Goal: Navigation & Orientation: Find specific page/section

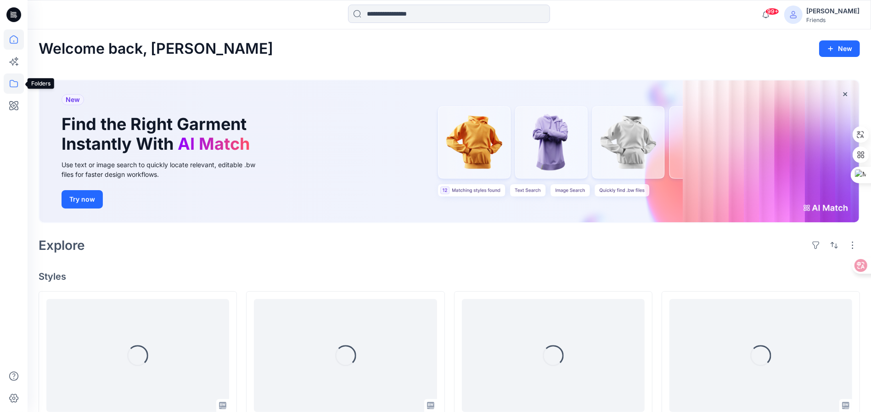
click at [12, 84] on icon at bounding box center [14, 83] width 20 height 20
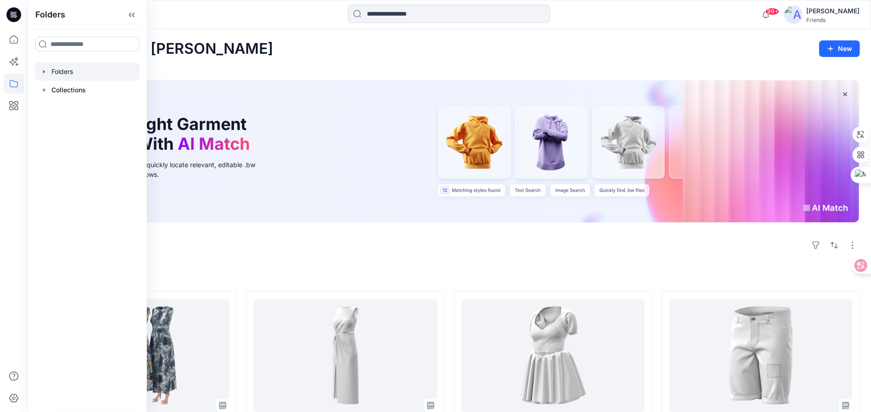
click at [60, 68] on div at bounding box center [87, 71] width 105 height 18
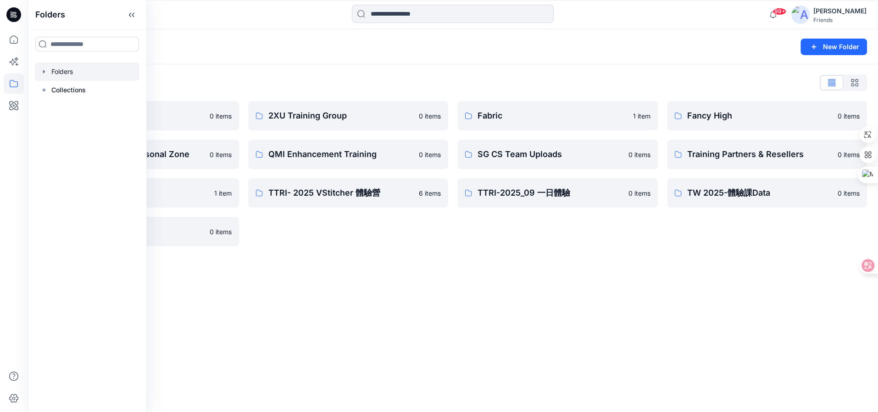
click at [278, 39] on div "Folders New Folder" at bounding box center [453, 46] width 851 height 35
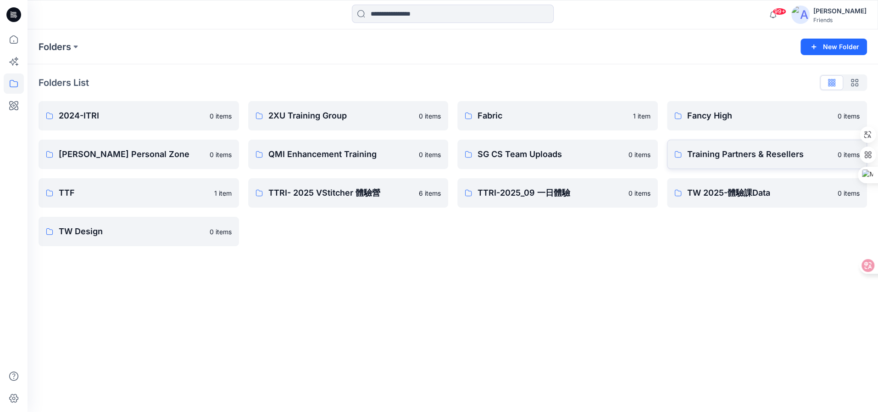
click at [722, 160] on p "Training Partners & Resellers" at bounding box center [760, 154] width 145 height 13
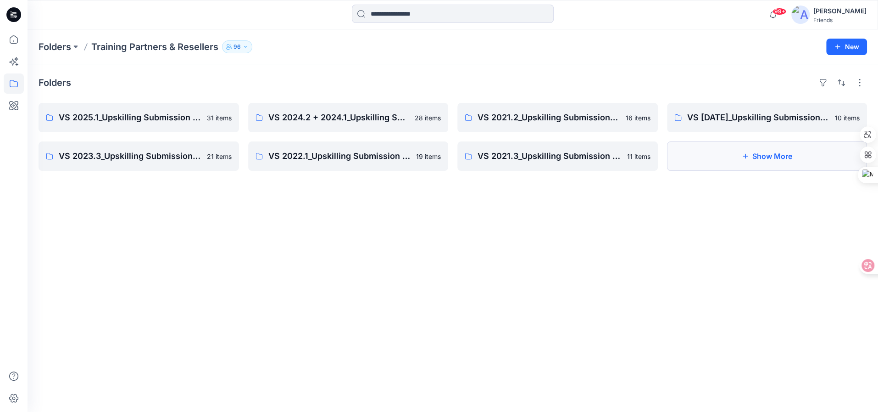
click at [767, 159] on button "Show More" at bounding box center [767, 155] width 201 height 29
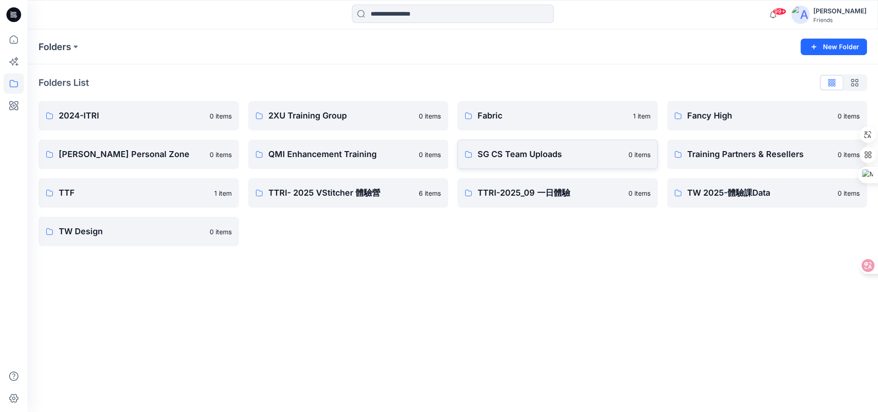
click at [546, 157] on p "SG CS Team Uploads" at bounding box center [550, 154] width 145 height 13
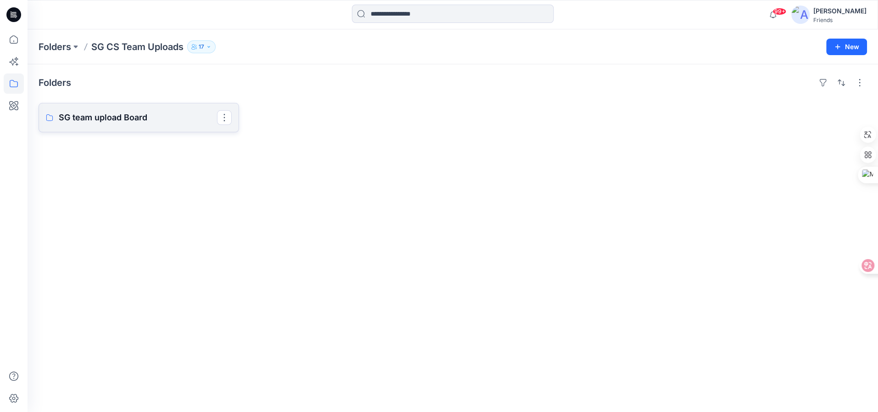
click at [102, 119] on p "SG team upload Board" at bounding box center [138, 117] width 158 height 13
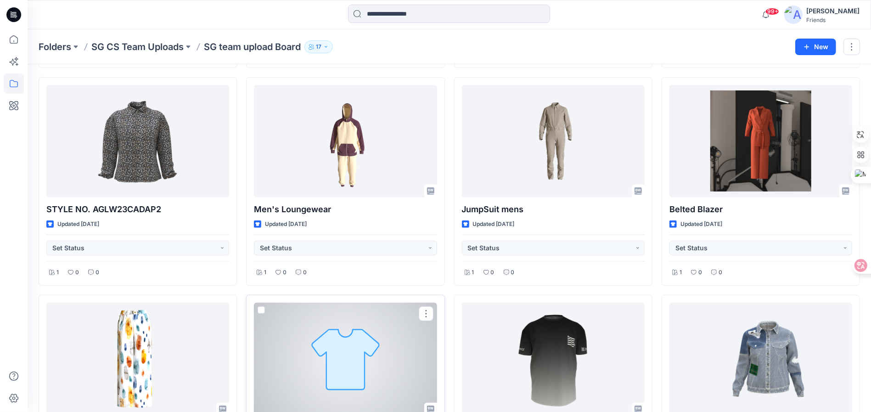
scroll to position [225, 0]
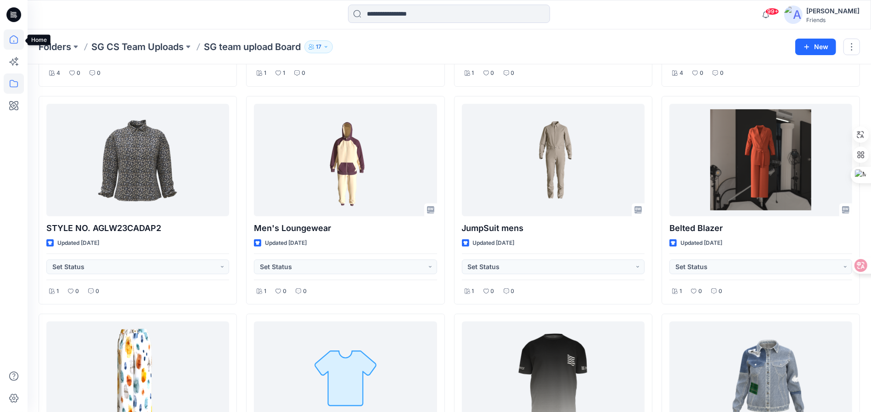
click at [13, 36] on icon at bounding box center [14, 39] width 20 height 20
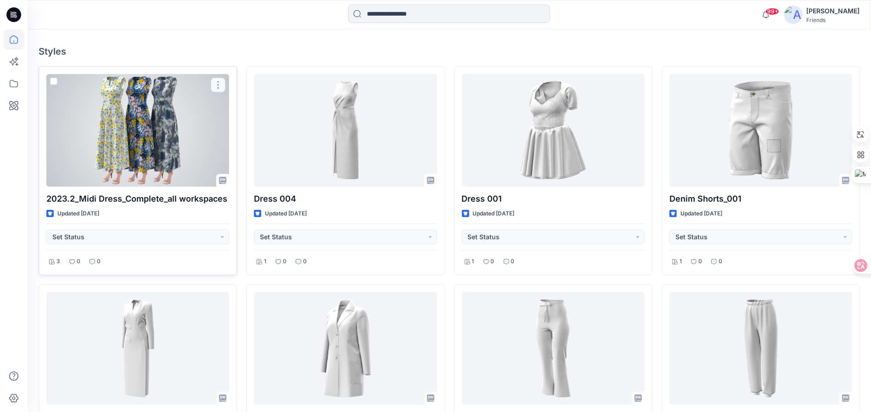
click at [219, 83] on button "button" at bounding box center [218, 85] width 15 height 15
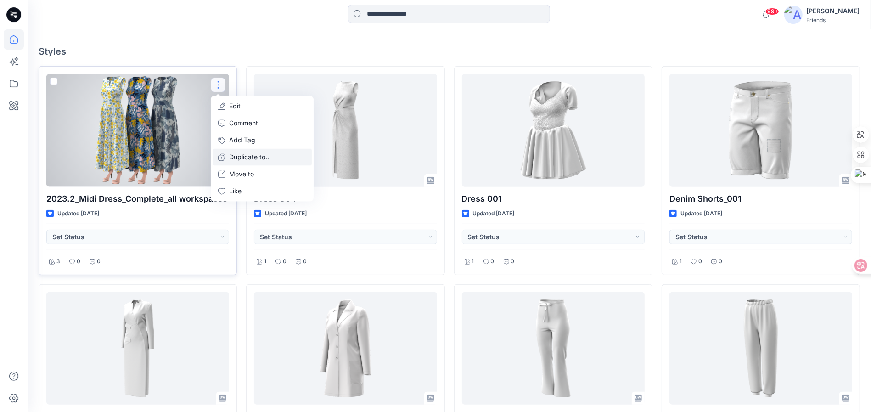
click at [266, 156] on p "Duplicate to..." at bounding box center [250, 157] width 42 height 10
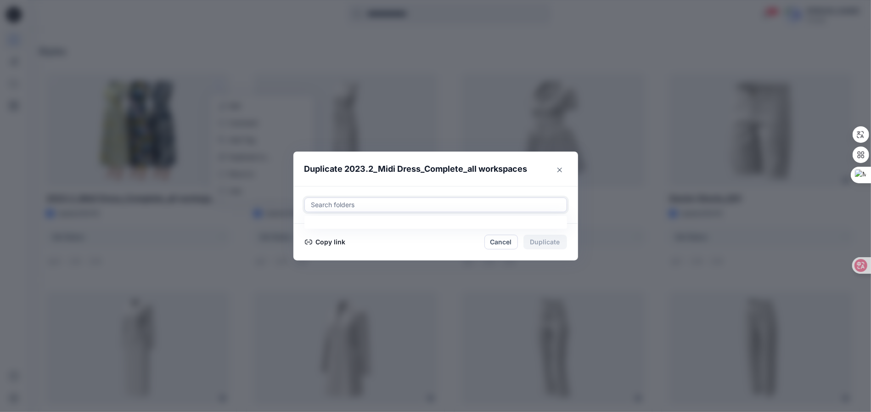
click at [345, 199] on div at bounding box center [435, 204] width 251 height 11
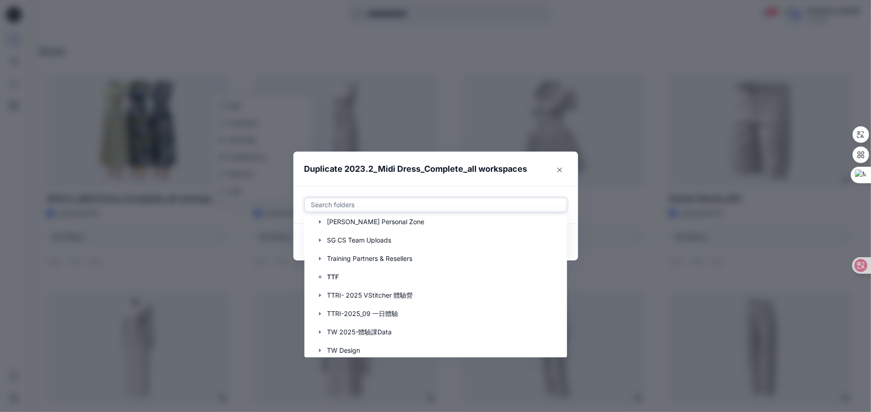
scroll to position [102, 0]
click at [421, 257] on div at bounding box center [436, 258] width 250 height 18
click at [324, 258] on icon "button" at bounding box center [319, 257] width 7 height 7
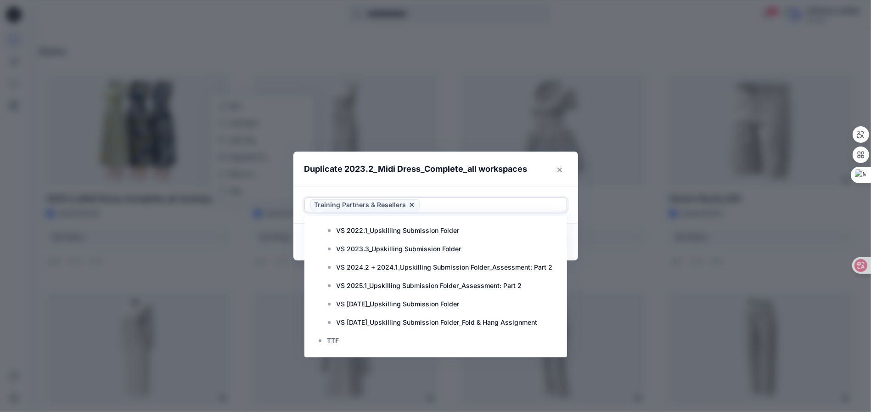
scroll to position [204, 0]
click at [409, 204] on icon at bounding box center [411, 204] width 7 height 7
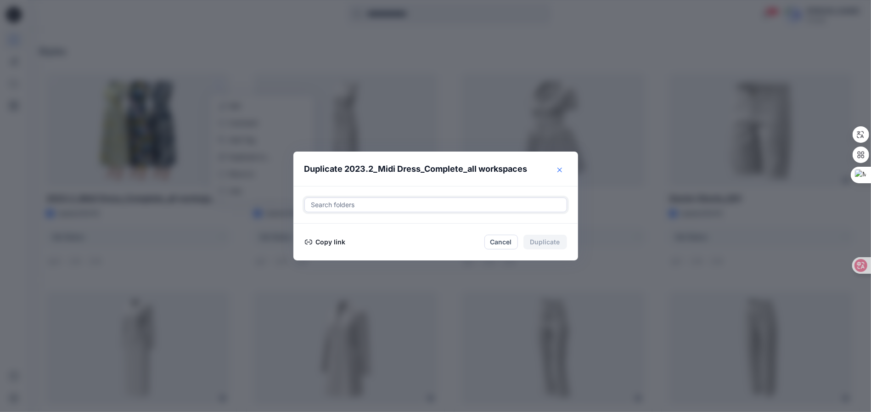
click at [564, 167] on button "Close" at bounding box center [559, 169] width 15 height 15
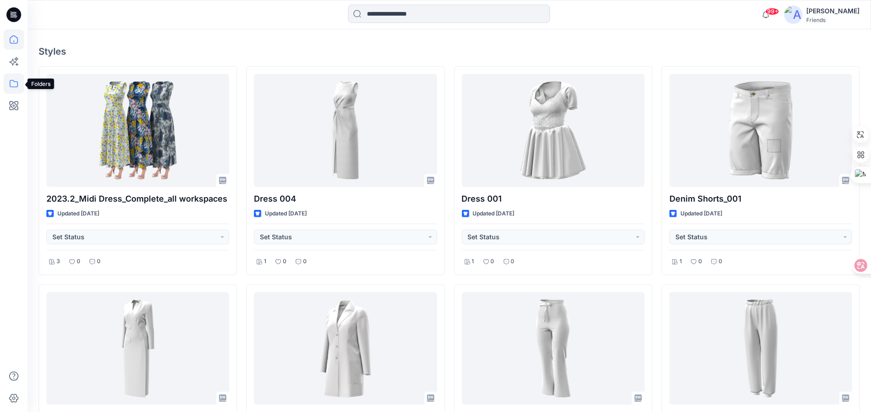
click at [7, 78] on icon at bounding box center [14, 83] width 20 height 20
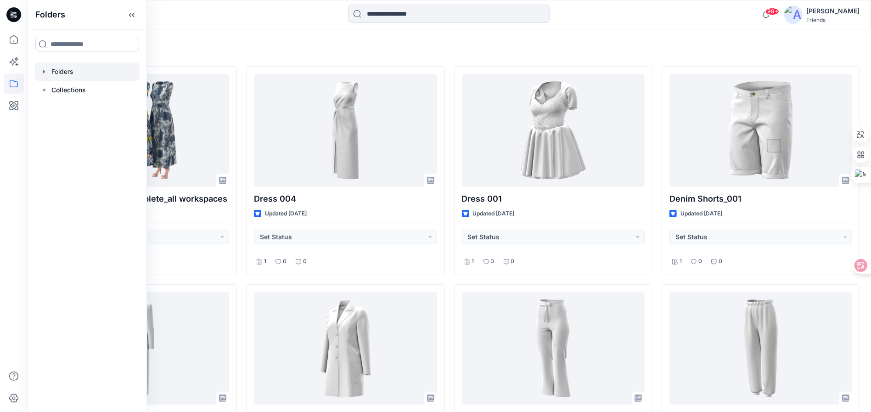
click at [72, 67] on div at bounding box center [87, 71] width 105 height 18
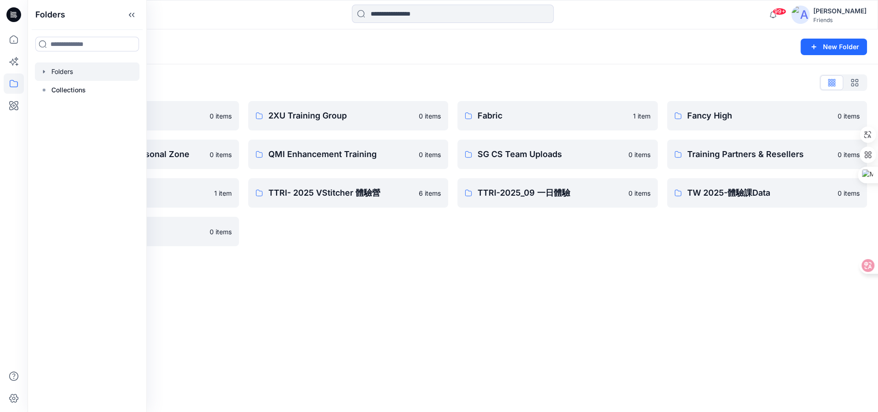
click at [354, 73] on div "Folders List 2024-ITRI 0 items Jenny Chang's Personal Zone 0 items TTF 1 item T…" at bounding box center [453, 160] width 851 height 193
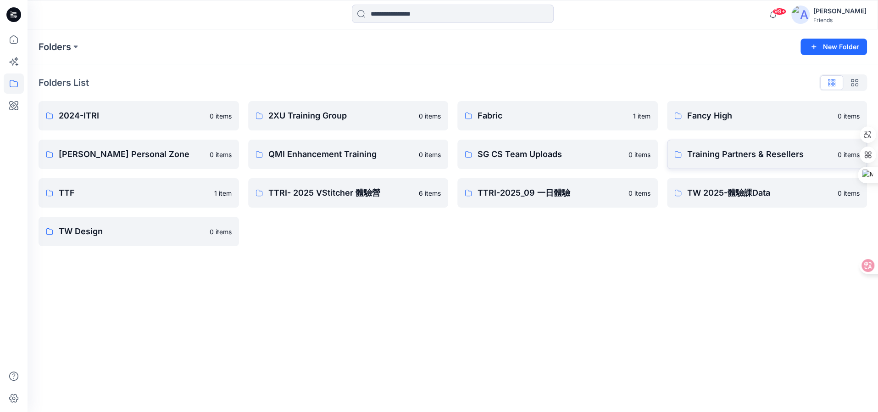
click at [745, 157] on p "Training Partners & Resellers" at bounding box center [760, 154] width 145 height 13
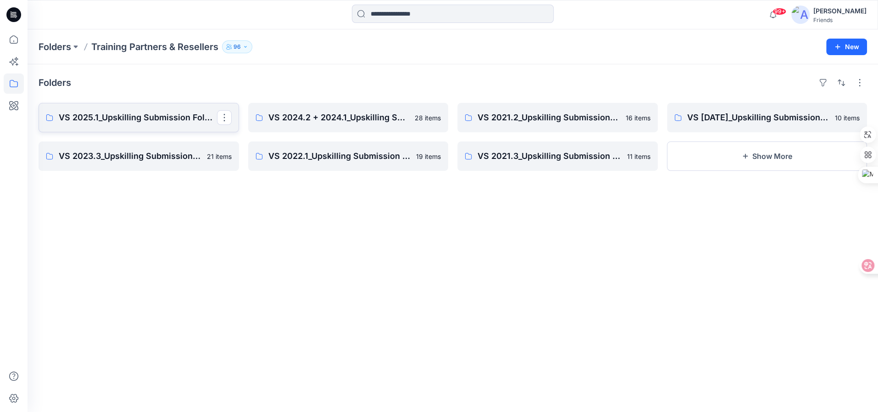
click at [114, 116] on p "VS 2025.1_Upskilling Submission Folder_Assessment: Part 2" at bounding box center [138, 117] width 158 height 13
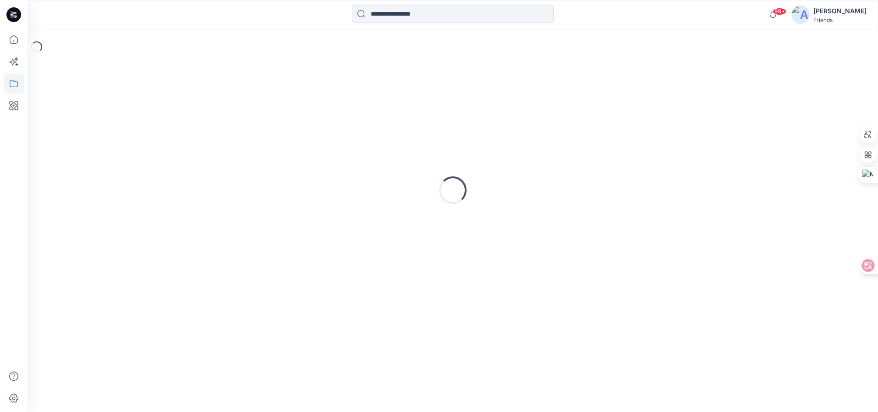
type textarea "*******"
click at [114, 116] on div "Loading..." at bounding box center [453, 189] width 829 height 229
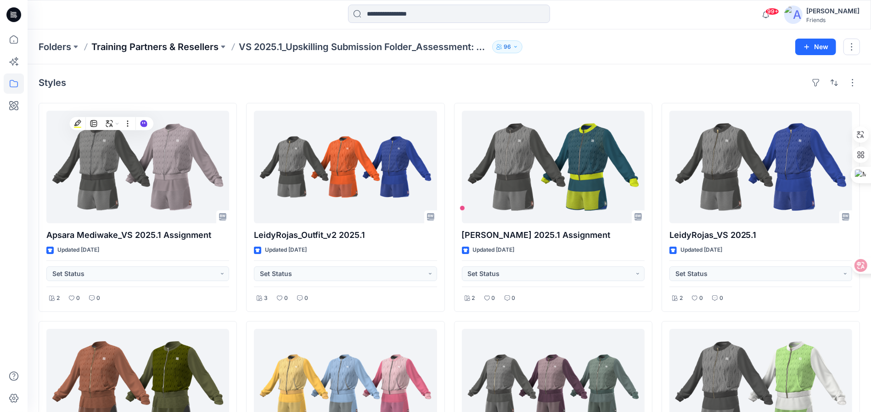
click at [185, 46] on p "Training Partners & Resellers" at bounding box center [154, 46] width 127 height 13
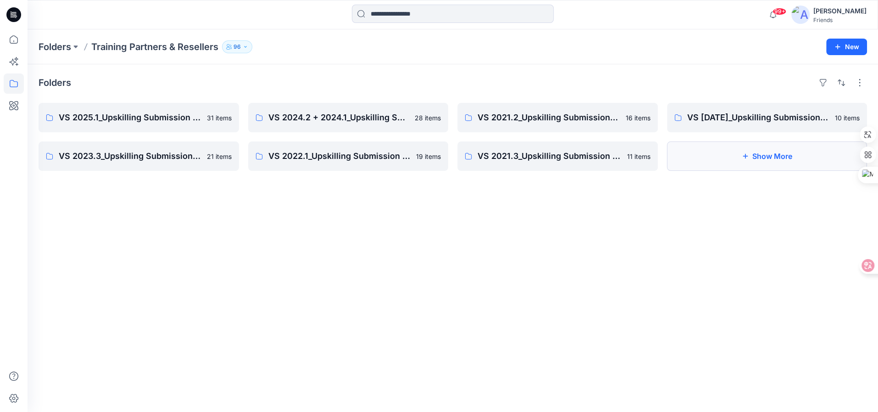
click at [765, 158] on button "Show More" at bounding box center [767, 155] width 201 height 29
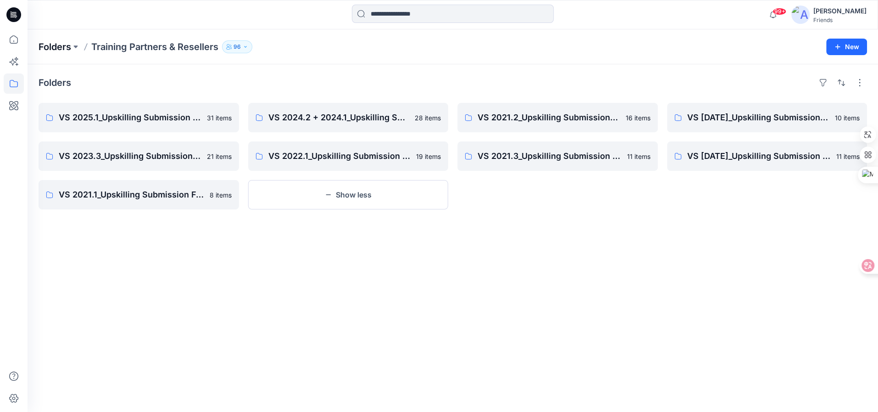
click at [56, 42] on p "Folders" at bounding box center [55, 46] width 33 height 13
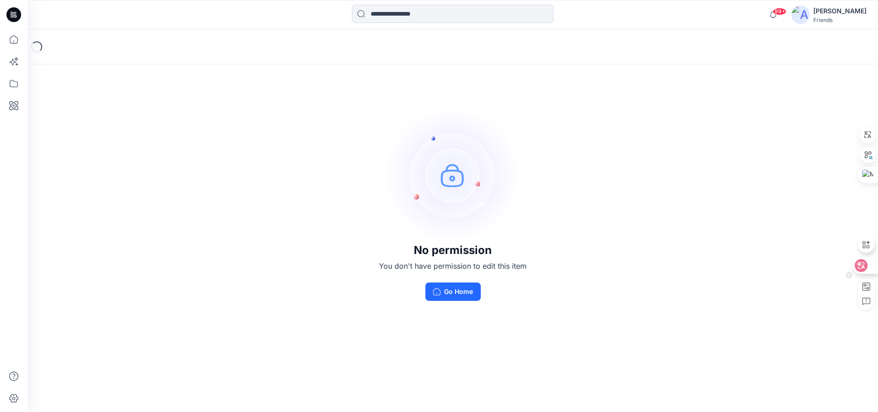
click at [867, 269] on div at bounding box center [865, 265] width 25 height 17
